Goal: Communication & Community: Answer question/provide support

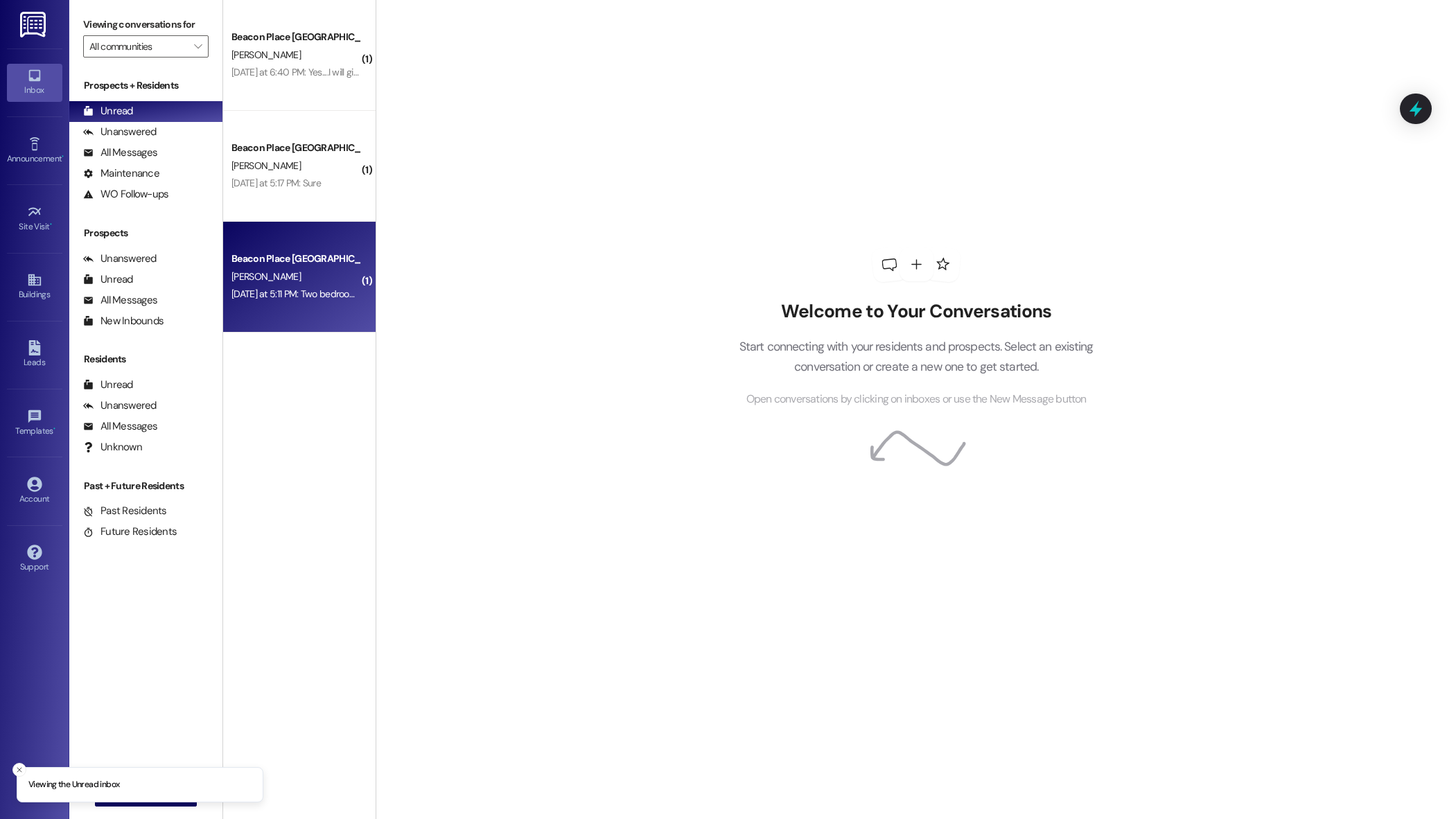
click at [298, 290] on div "Yesterday at 5:11 PM: Two bedrooms please! Yesterday at 5:11 PM: Two bedrooms p…" at bounding box center [312, 294] width 162 height 13
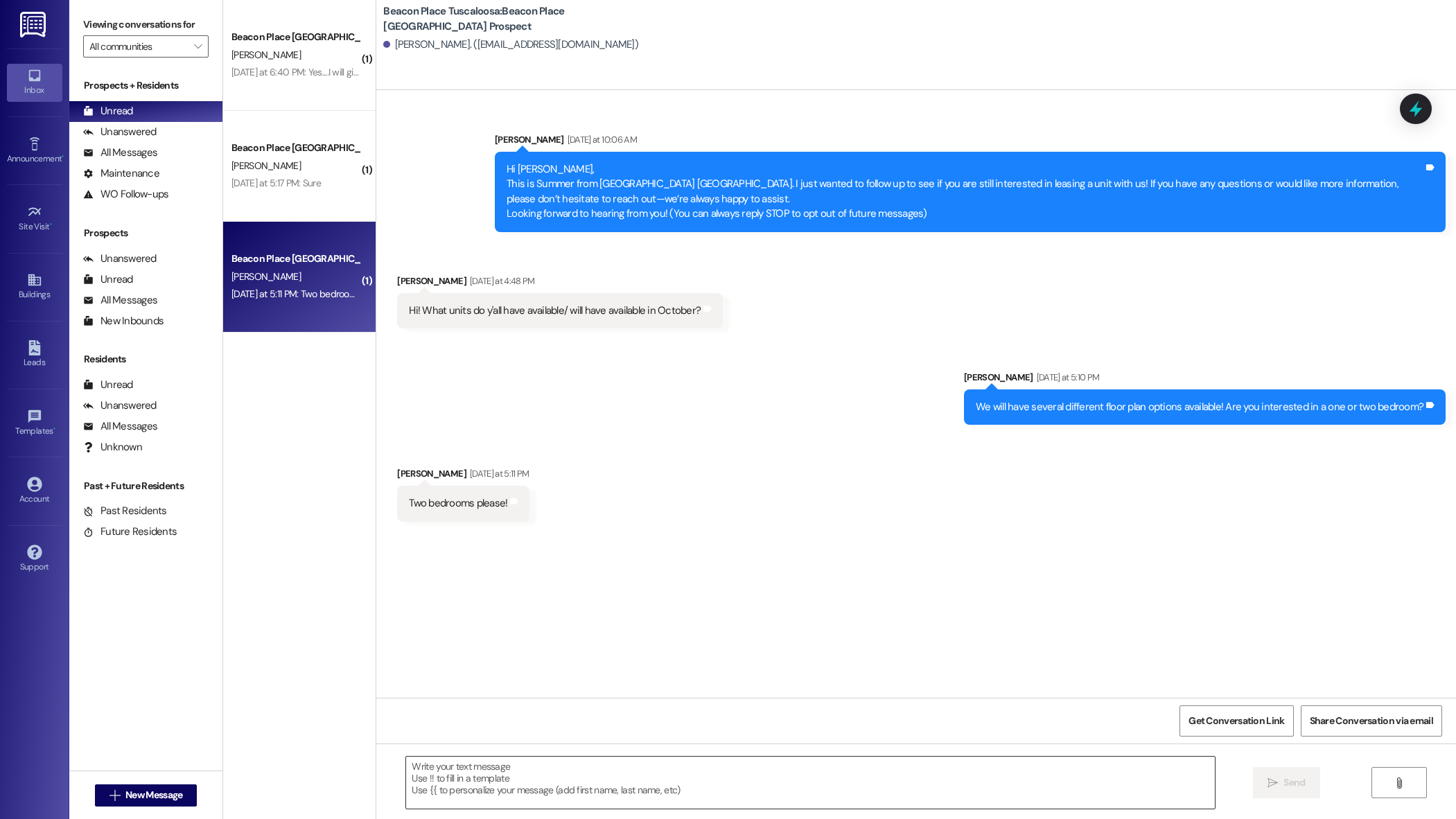
click at [507, 795] on textarea at bounding box center [809, 782] width 807 height 52
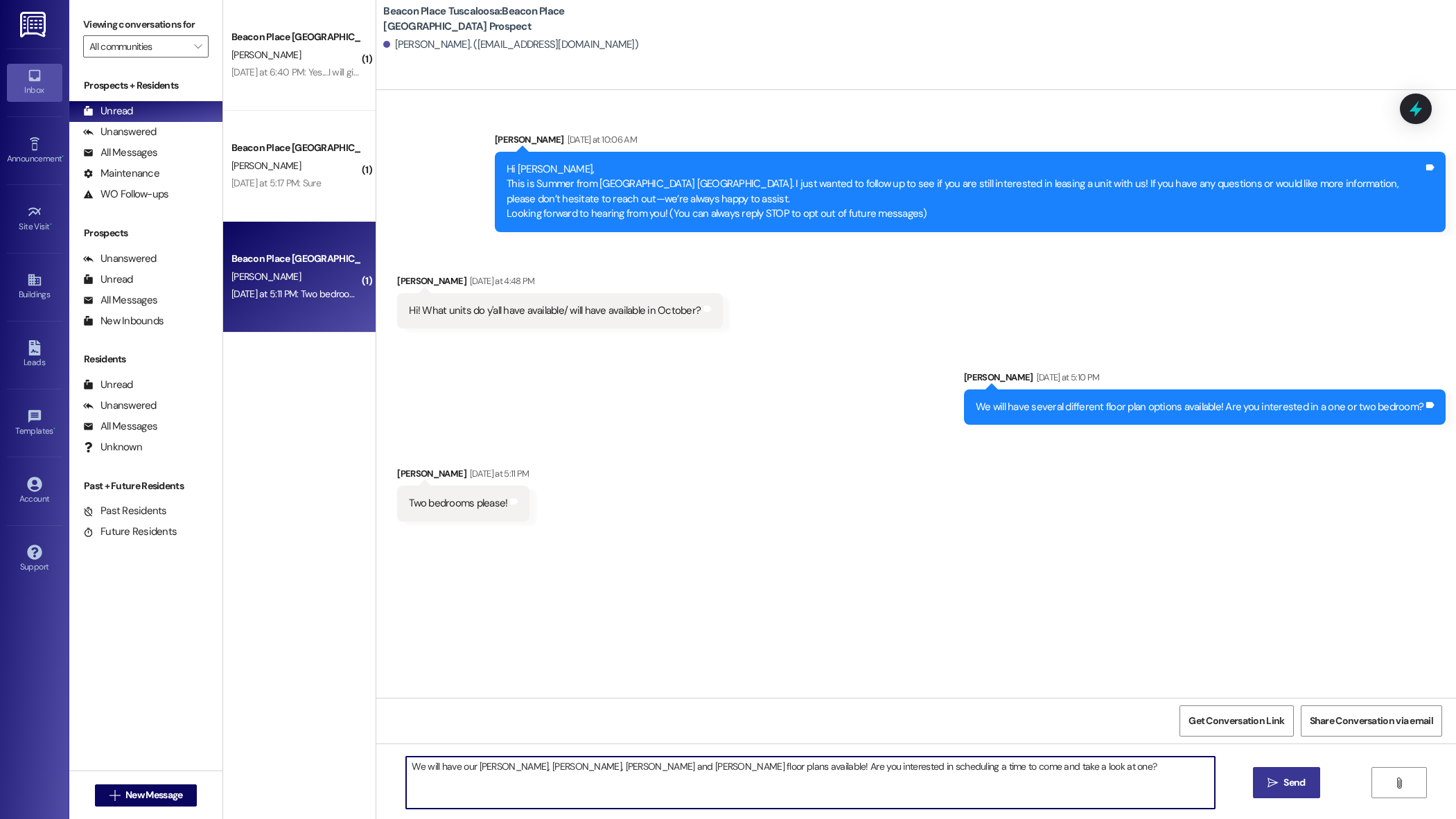
type textarea "We will have our Benjamin, Oliver, Carlyle and Alexander floor plans available!…"
click at [1293, 789] on span "Send" at bounding box center [1294, 782] width 21 height 15
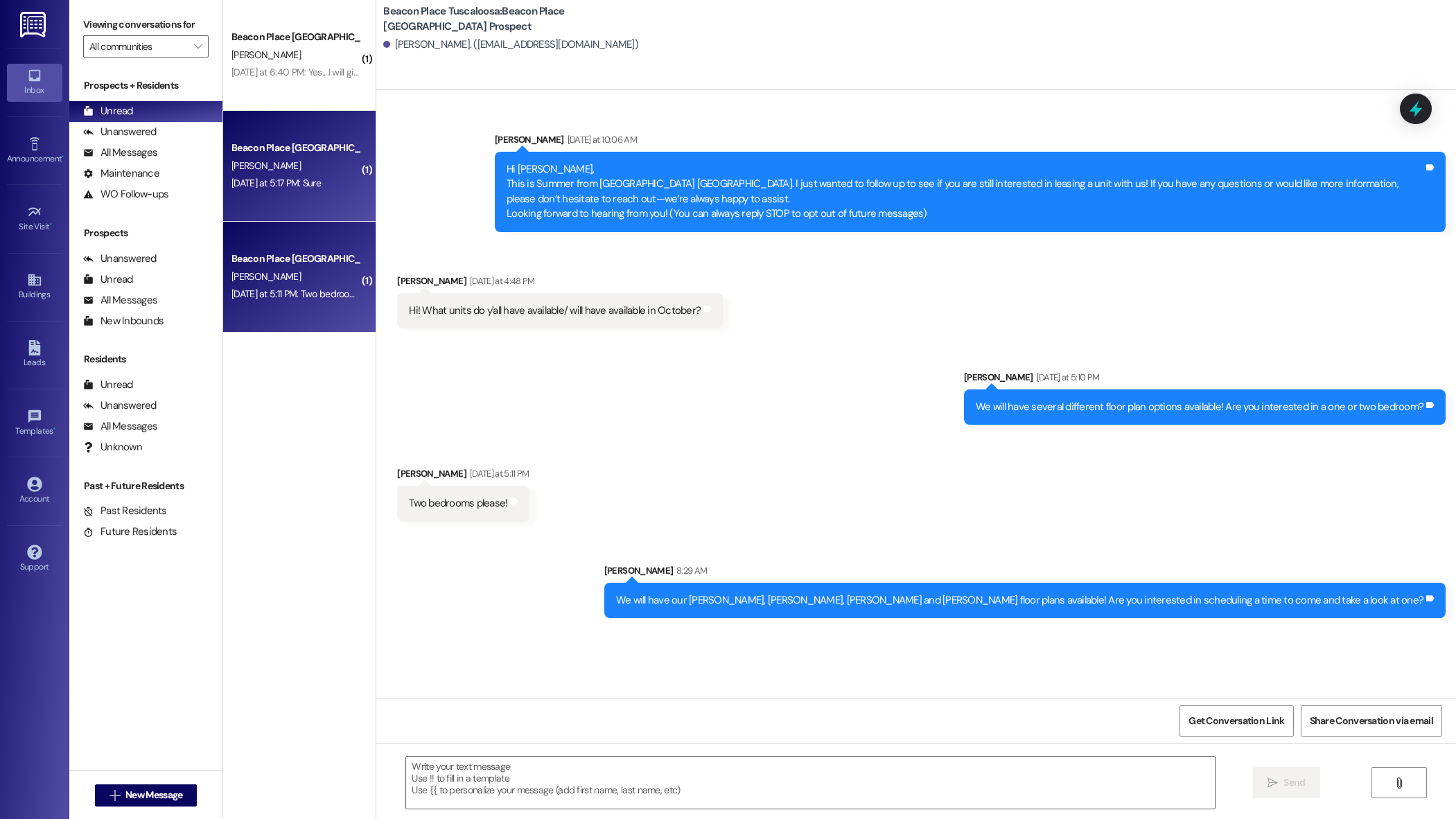
click at [269, 168] on div "P. Harris" at bounding box center [295, 166] width 131 height 17
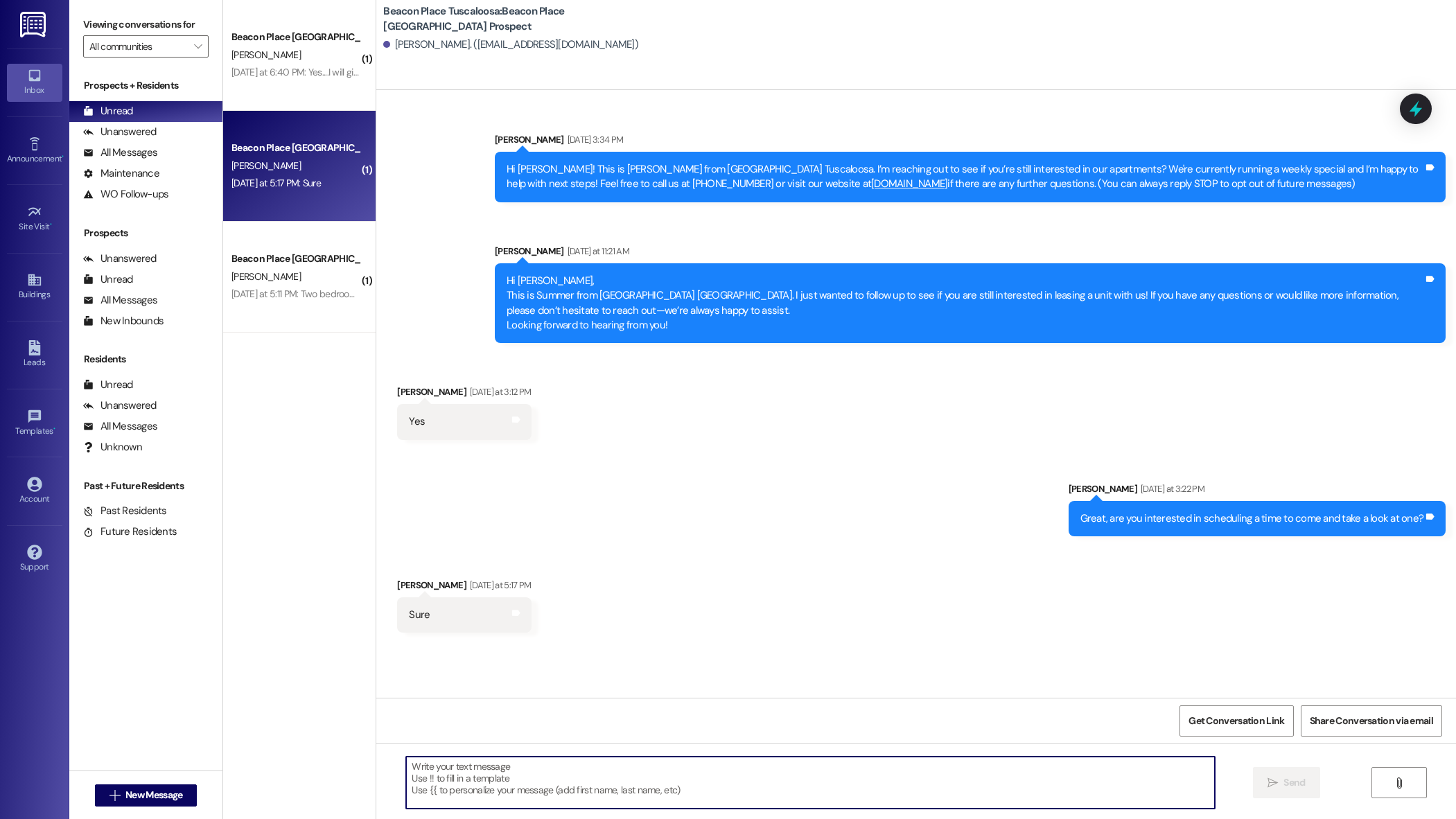
click at [445, 766] on textarea at bounding box center [809, 782] width 807 height 52
type textarea "What would be a good time and day for you?"
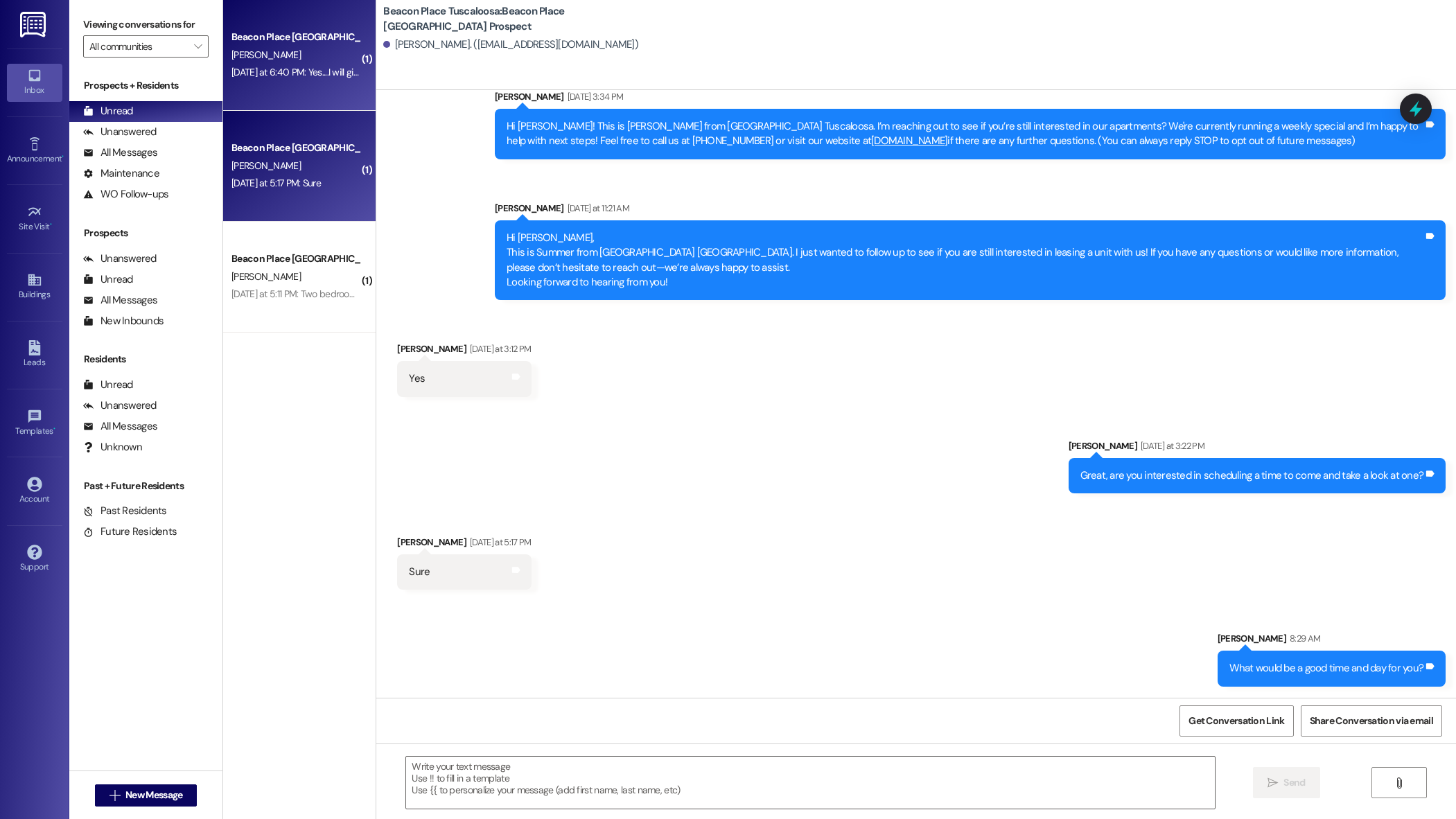
click at [280, 39] on div "Beacon Place Tuscaloosa Prospect" at bounding box center [296, 37] width 128 height 15
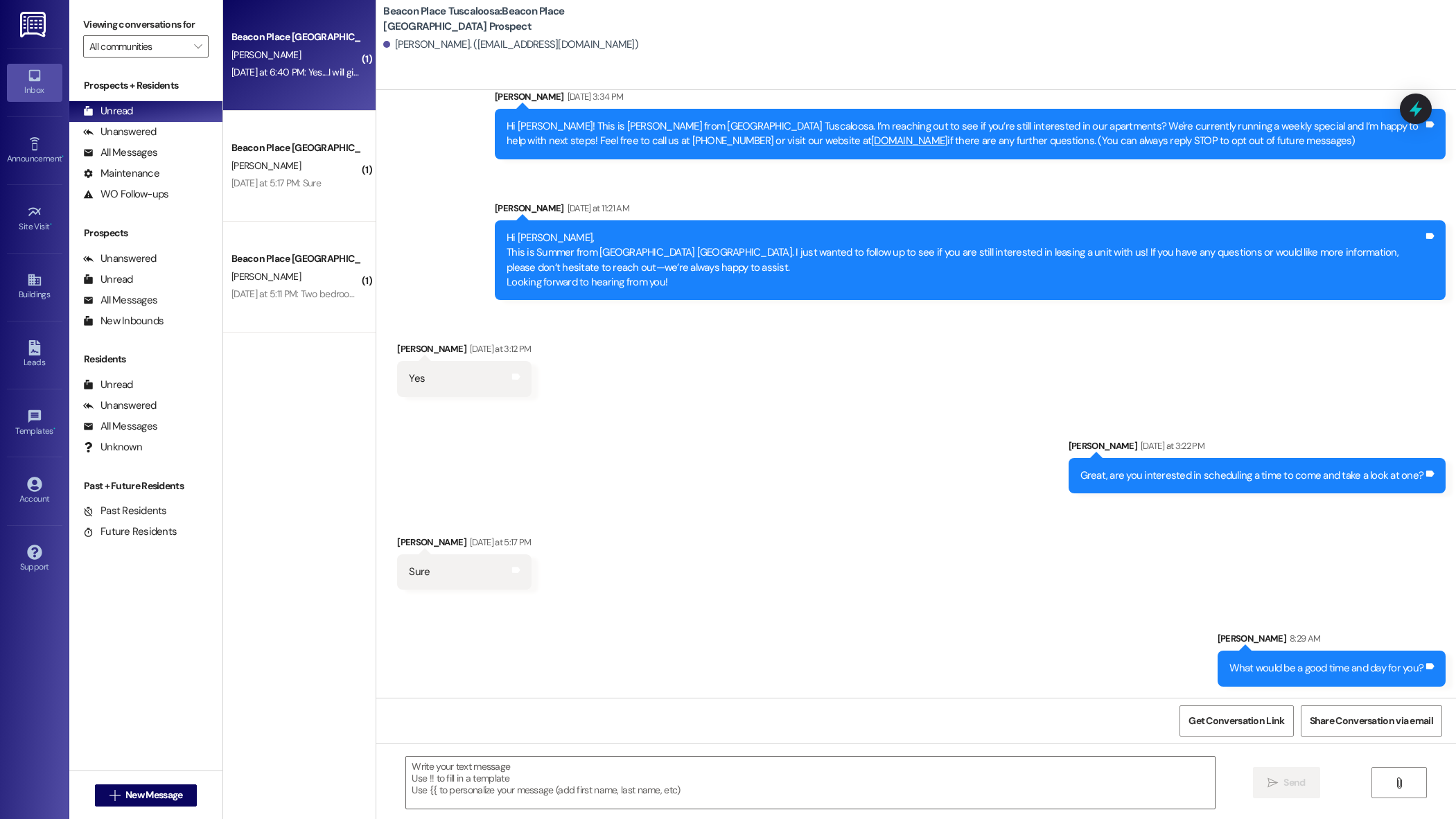
scroll to position [0, 0]
